Goal: Information Seeking & Learning: Learn about a topic

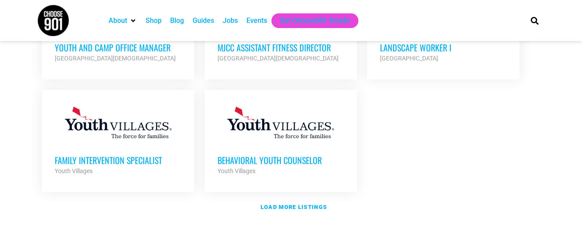
scroll to position [1089, 0]
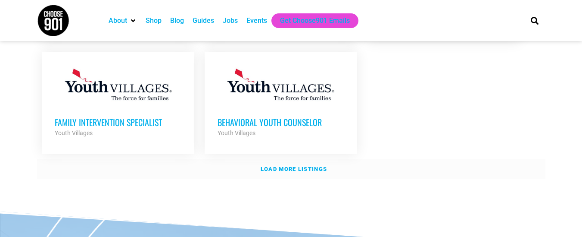
click at [296, 166] on strong "Load more listings" at bounding box center [294, 169] width 66 height 6
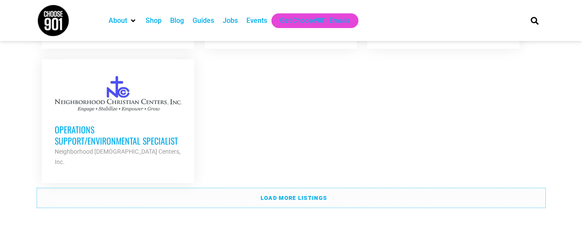
scroll to position [1946, 0]
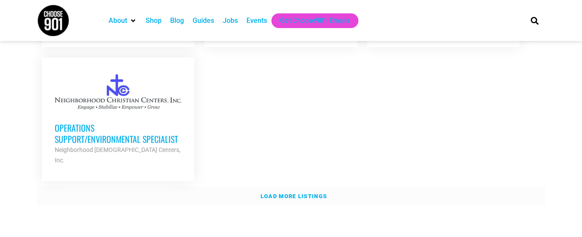
click at [252, 186] on link "Load more listings" at bounding box center [291, 196] width 509 height 20
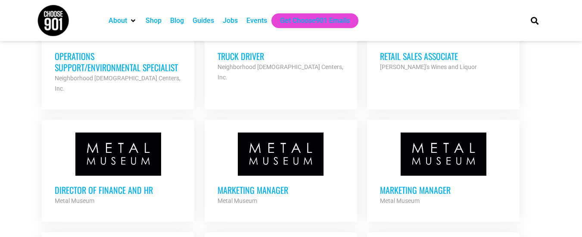
scroll to position [2034, 0]
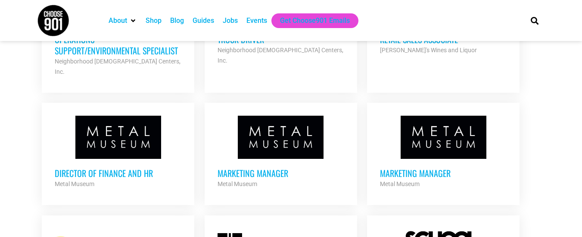
click at [256, 167] on h3 "Marketing Manager" at bounding box center [281, 172] width 127 height 11
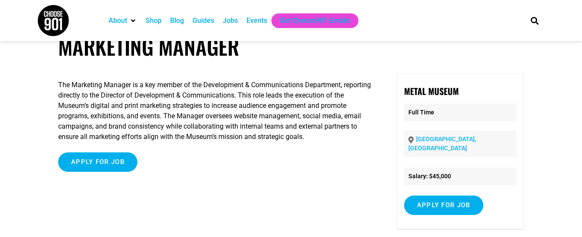
scroll to position [21, 0]
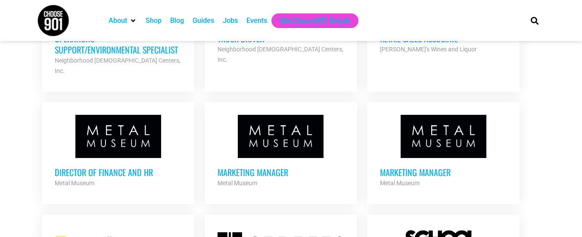
click at [435, 166] on h3 "Marketing Manager" at bounding box center [443, 171] width 127 height 11
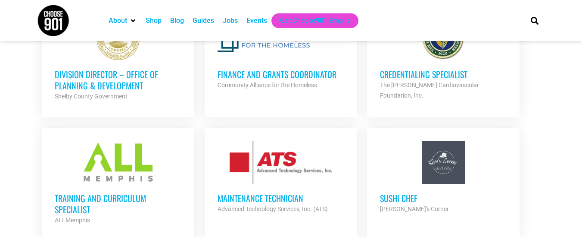
scroll to position [2492, 0]
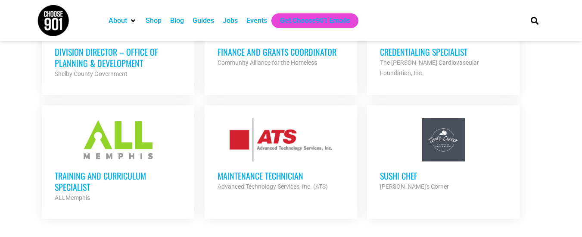
click at [63, 170] on h3 "Training and Curriculum Specialist" at bounding box center [118, 181] width 127 height 22
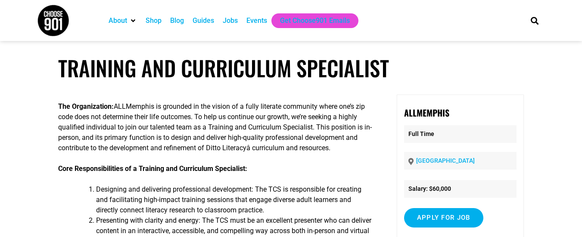
scroll to position [2, 0]
